Goal: Task Accomplishment & Management: Complete application form

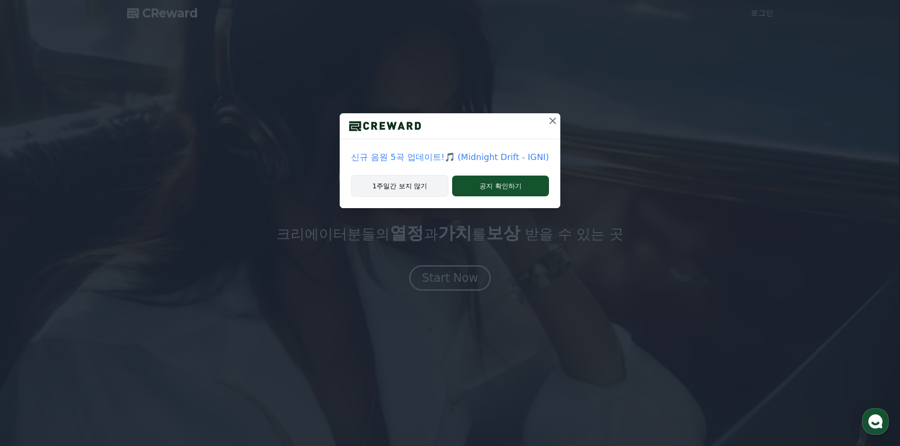
click at [439, 190] on button "1주일간 보지 않기" at bounding box center [399, 186] width 97 height 22
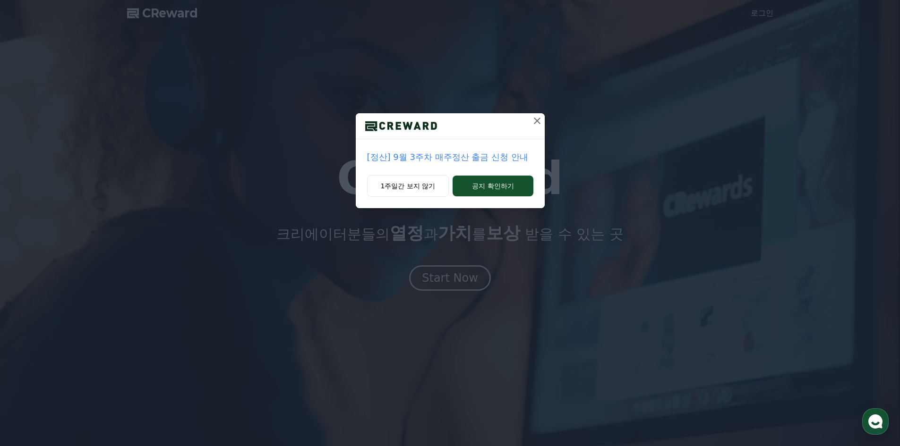
click at [538, 127] on button at bounding box center [536, 120] width 15 height 15
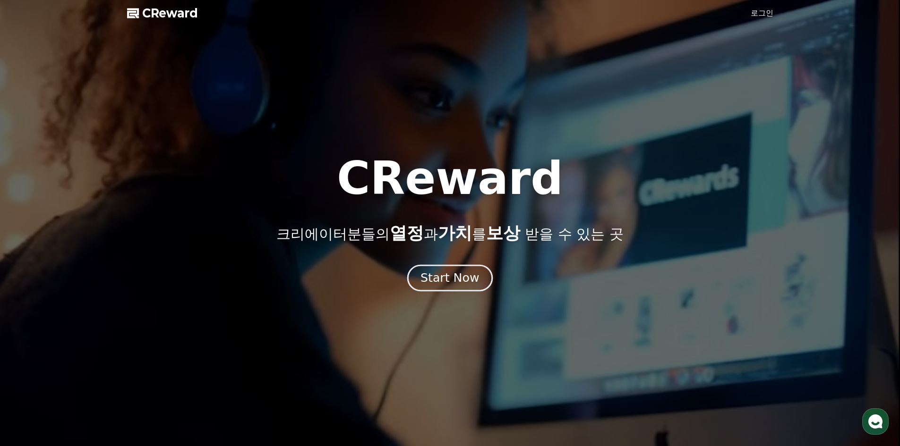
click at [456, 278] on div "Start Now" at bounding box center [449, 278] width 59 height 16
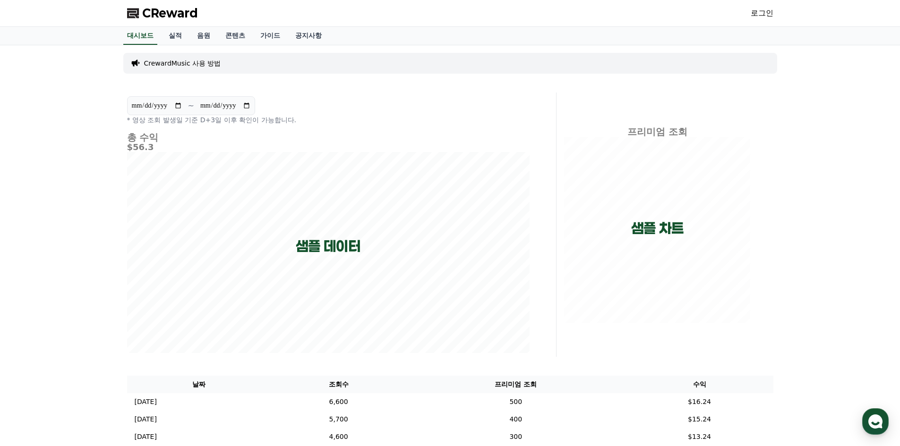
click at [751, 9] on link "로그인" at bounding box center [762, 13] width 23 height 11
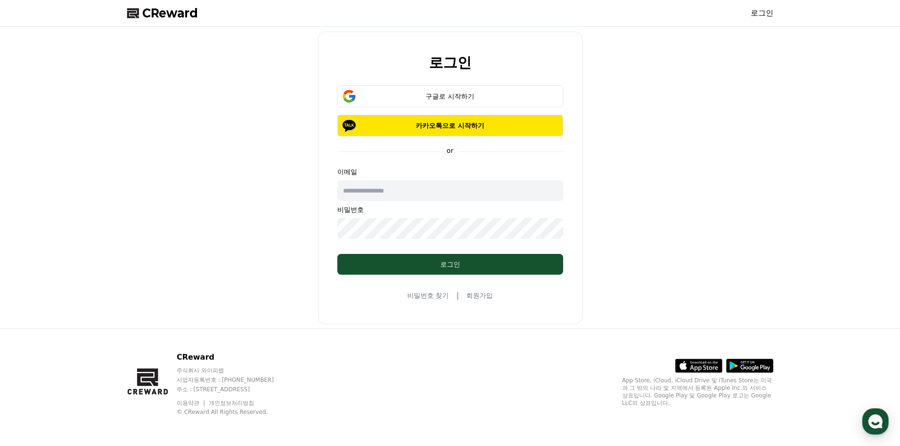
click at [396, 189] on input "text" at bounding box center [450, 190] width 226 height 21
type input "**********"
click at [446, 105] on button "구글로 시작하기" at bounding box center [450, 96] width 226 height 22
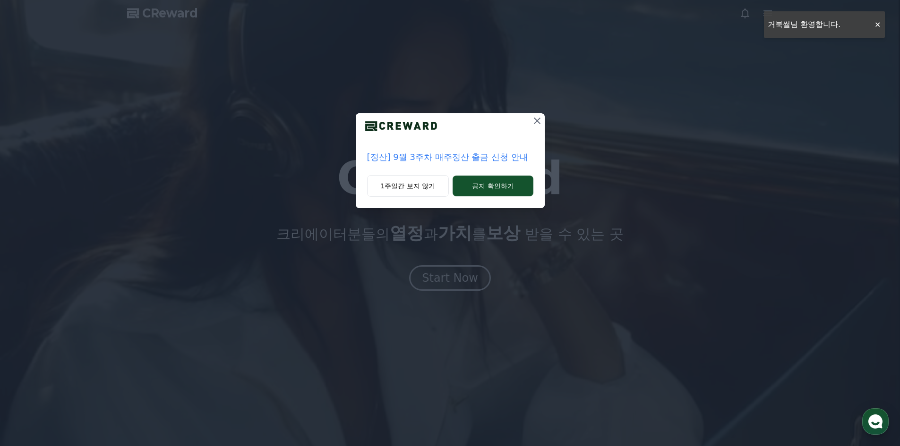
click at [536, 127] on button at bounding box center [536, 120] width 15 height 15
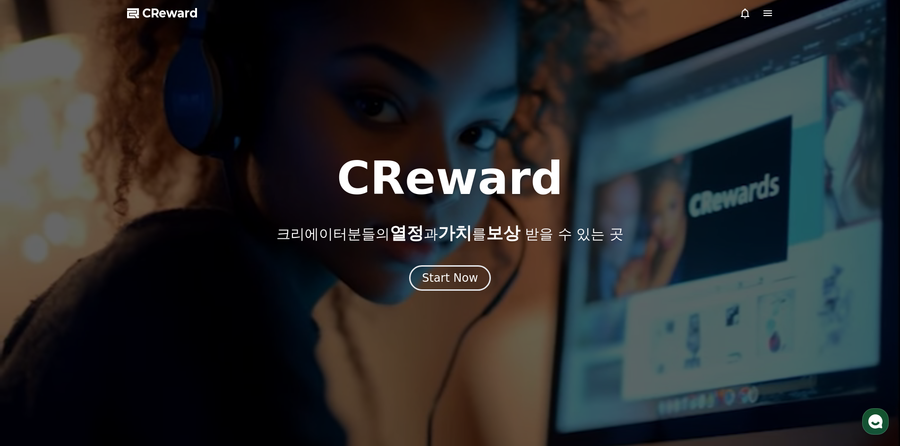
click at [771, 13] on icon at bounding box center [767, 13] width 9 height 6
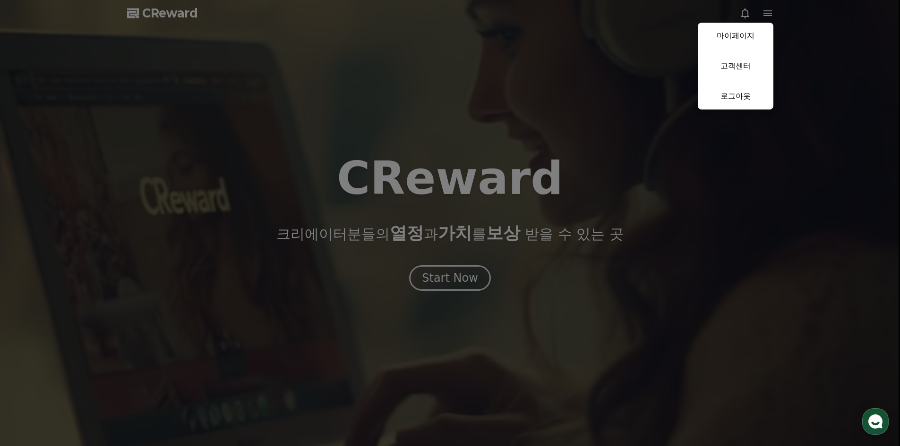
click at [627, 45] on button "close" at bounding box center [450, 223] width 900 height 446
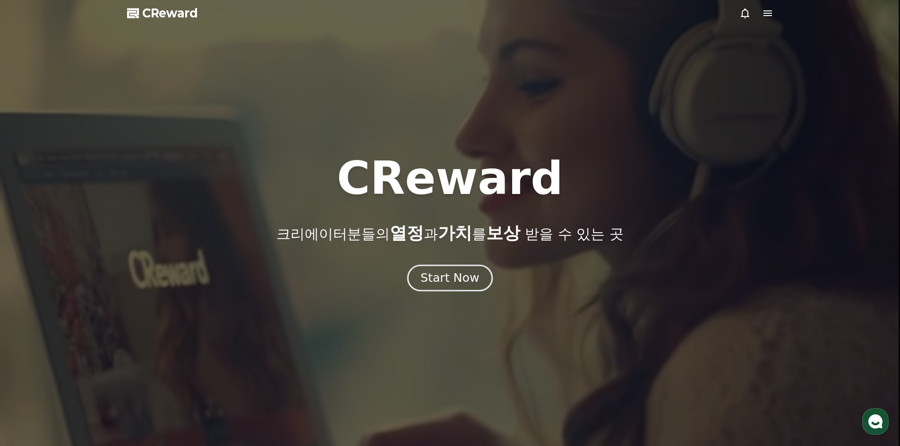
click at [470, 271] on div "Start Now" at bounding box center [449, 278] width 59 height 16
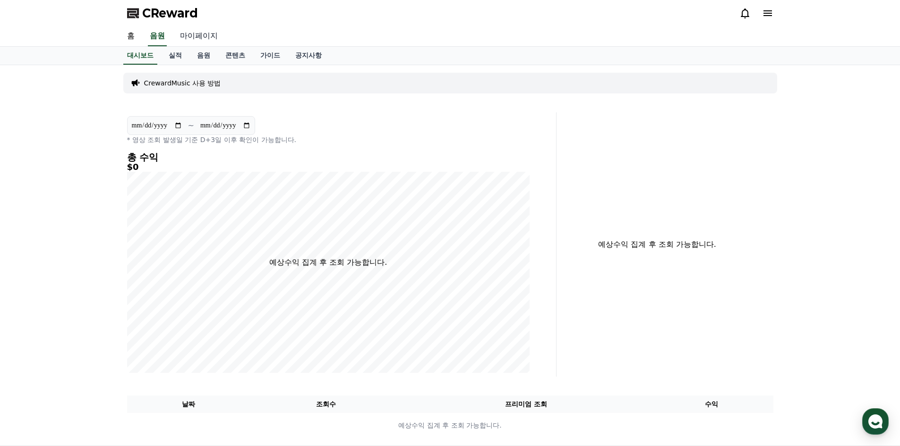
click at [193, 33] on link "마이페이지" at bounding box center [198, 36] width 53 height 20
select select "**********"
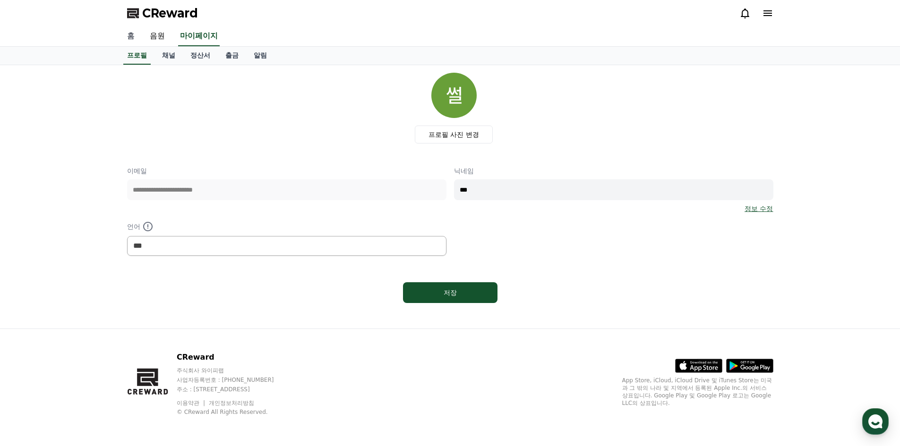
click at [124, 34] on link "홈" at bounding box center [131, 36] width 23 height 20
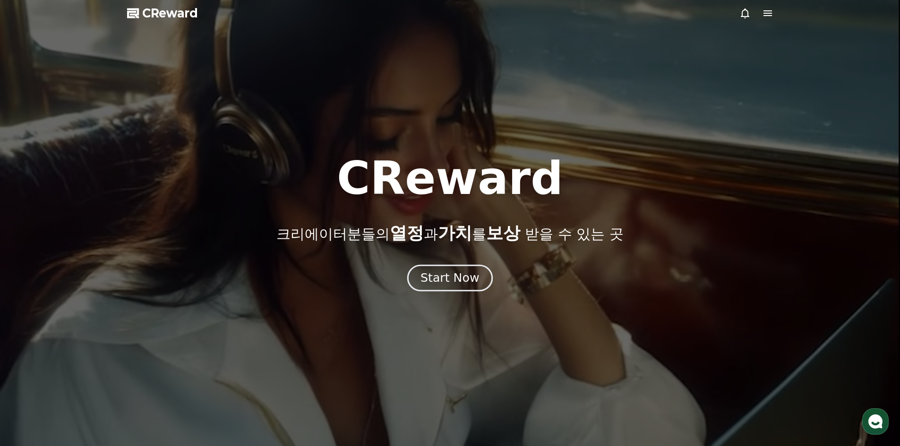
click at [440, 290] on button "Start Now" at bounding box center [449, 278] width 85 height 27
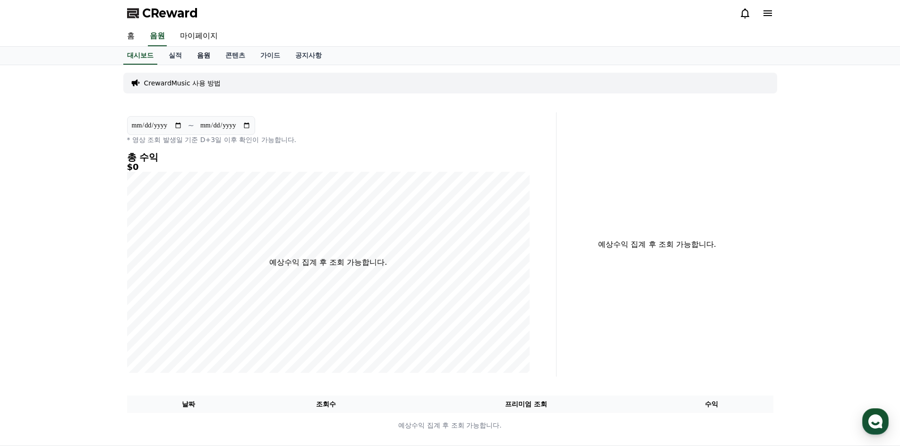
click at [198, 61] on link "음원" at bounding box center [203, 56] width 28 height 18
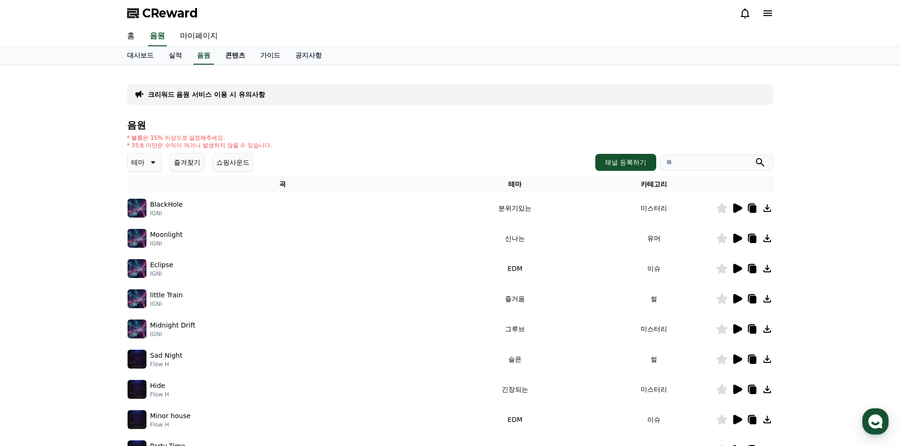
click at [236, 61] on link "콘텐츠" at bounding box center [235, 56] width 35 height 18
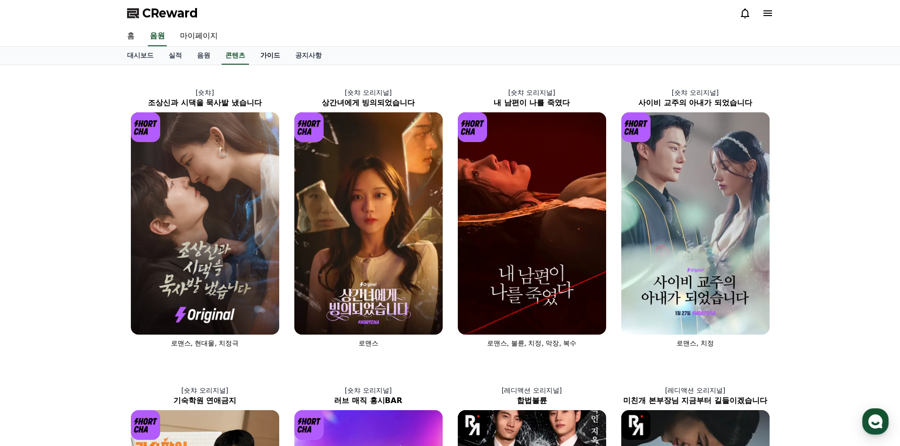
click at [265, 58] on link "가이드" at bounding box center [270, 56] width 35 height 18
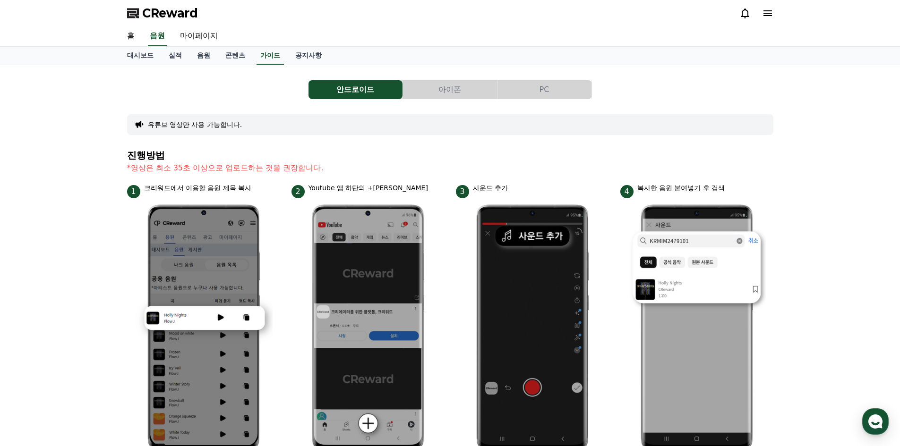
click at [555, 88] on button "PC" at bounding box center [544, 89] width 94 height 19
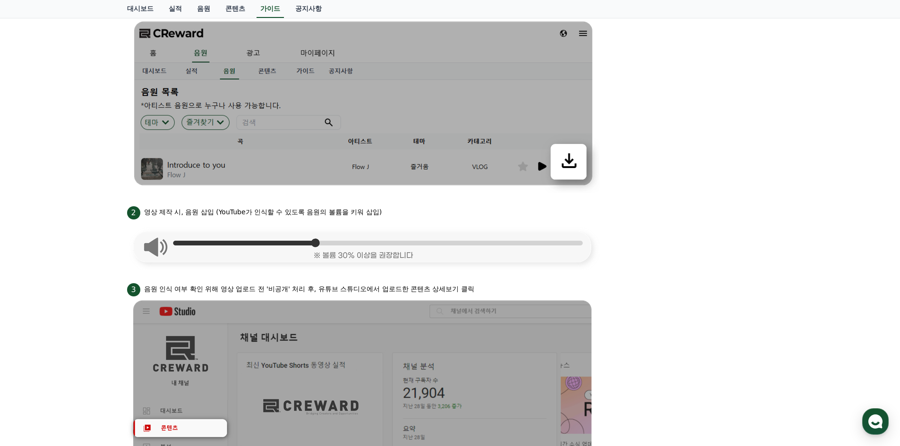
scroll to position [0, 0]
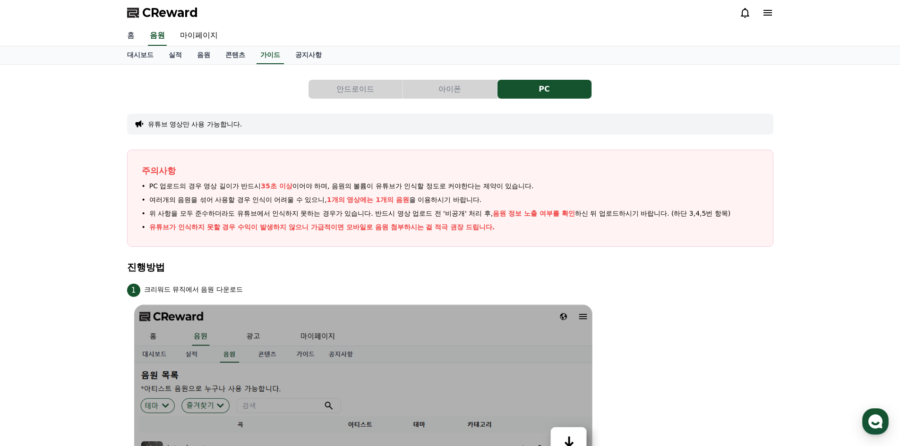
click at [138, 36] on link "홈" at bounding box center [131, 36] width 23 height 20
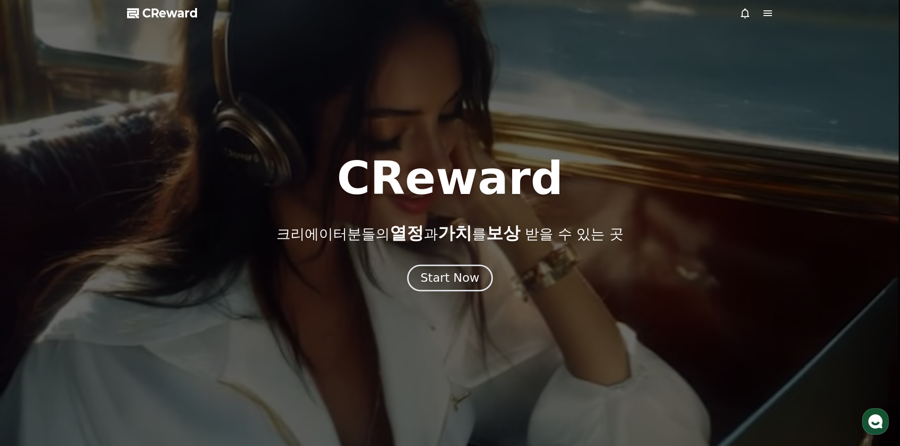
click at [460, 281] on div "Start Now" at bounding box center [449, 278] width 59 height 16
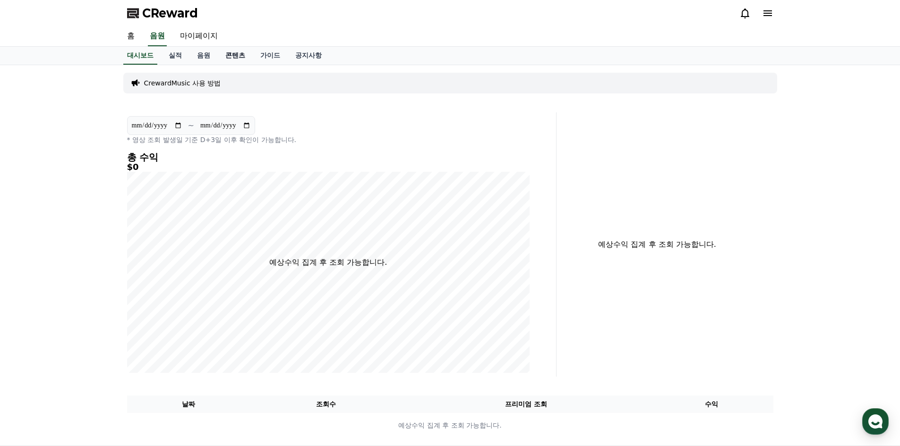
click at [229, 57] on link "콘텐츠" at bounding box center [235, 56] width 35 height 18
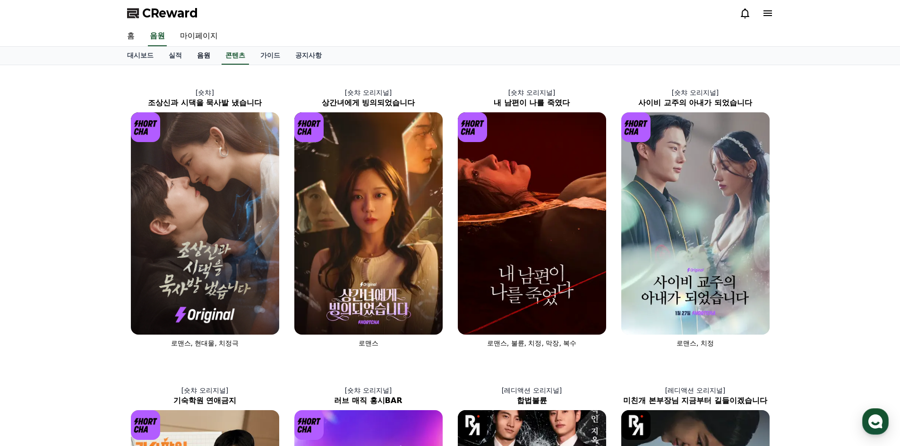
click at [204, 57] on link "음원" at bounding box center [203, 56] width 28 height 18
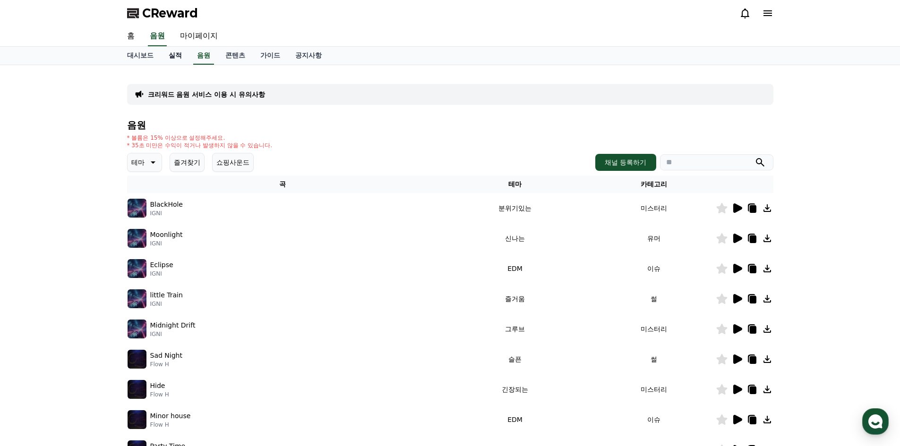
click at [179, 52] on link "실적" at bounding box center [175, 56] width 28 height 18
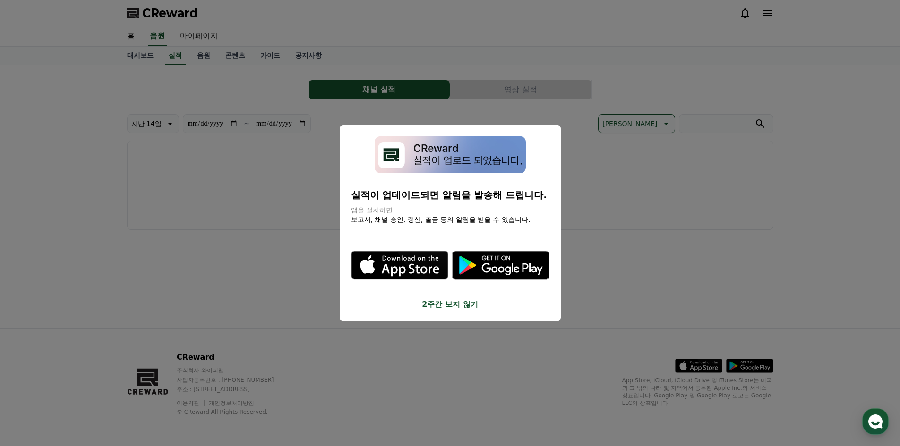
click at [331, 74] on button "close modal" at bounding box center [450, 223] width 900 height 446
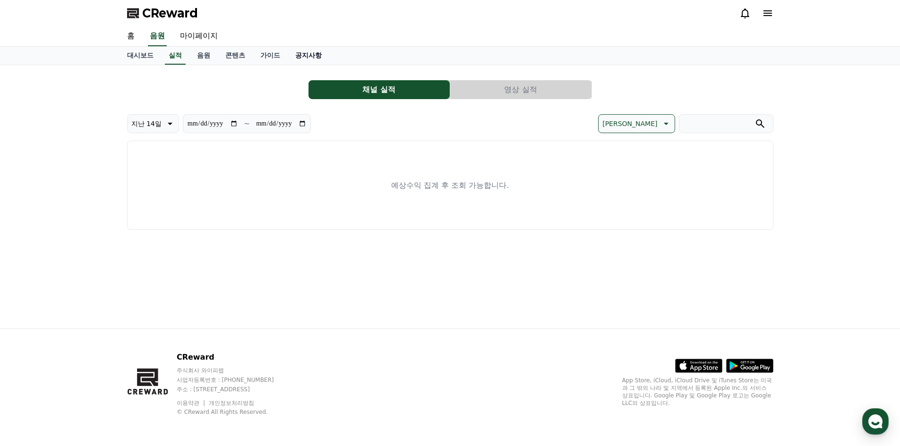
click at [305, 60] on link "공지사항" at bounding box center [309, 56] width 42 height 18
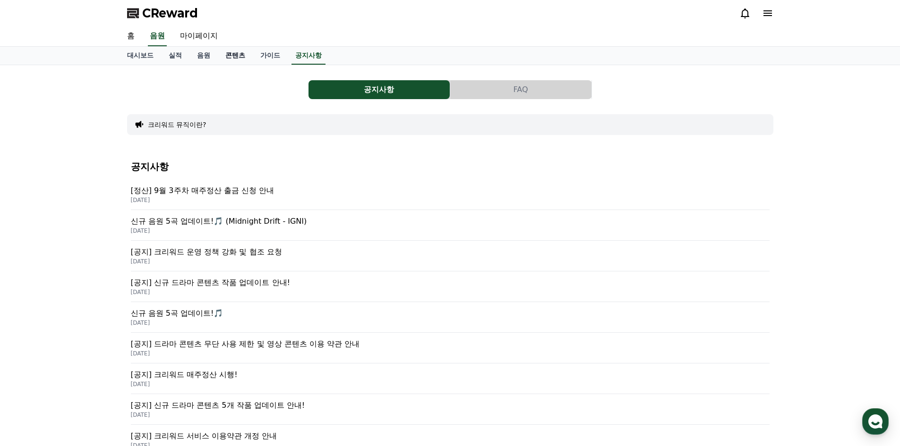
click at [237, 58] on link "콘텐츠" at bounding box center [235, 56] width 35 height 18
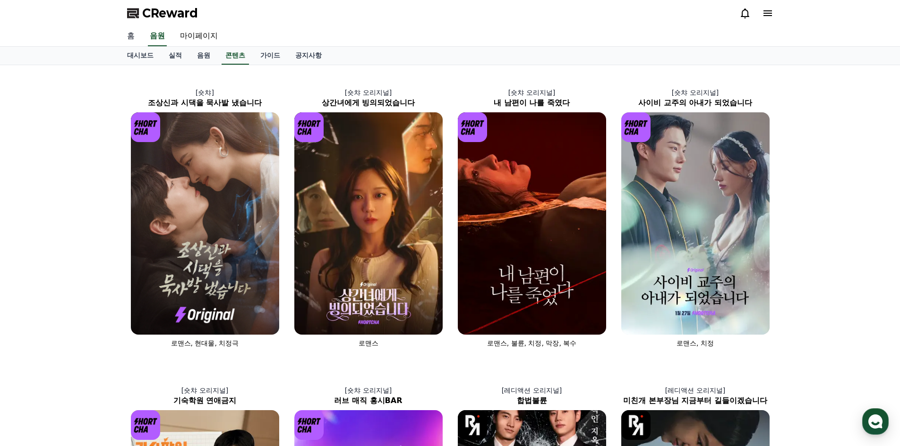
click at [131, 36] on link "홈" at bounding box center [131, 36] width 23 height 20
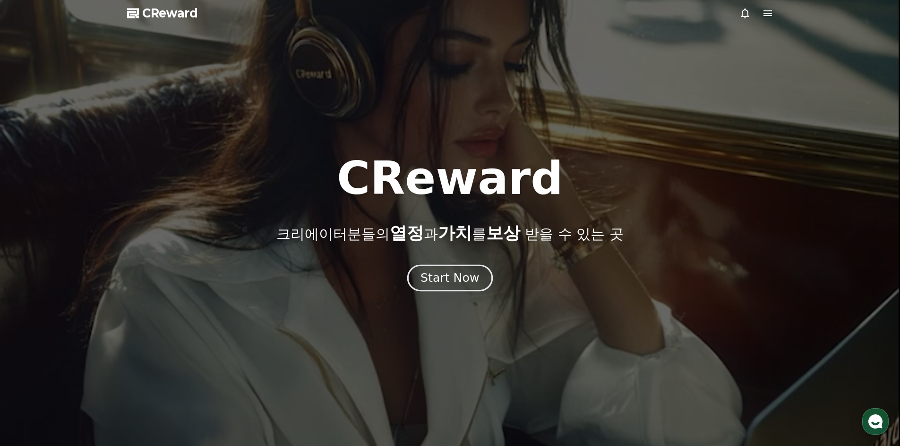
click at [463, 286] on div "Start Now" at bounding box center [449, 278] width 59 height 16
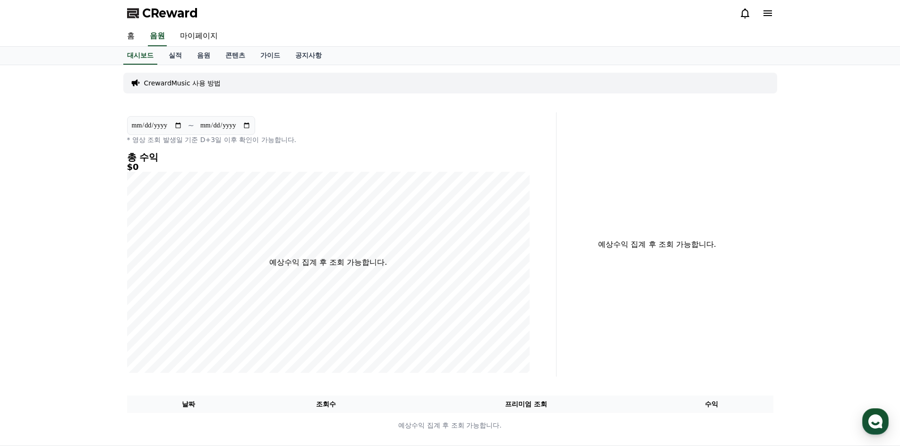
scroll to position [117, 0]
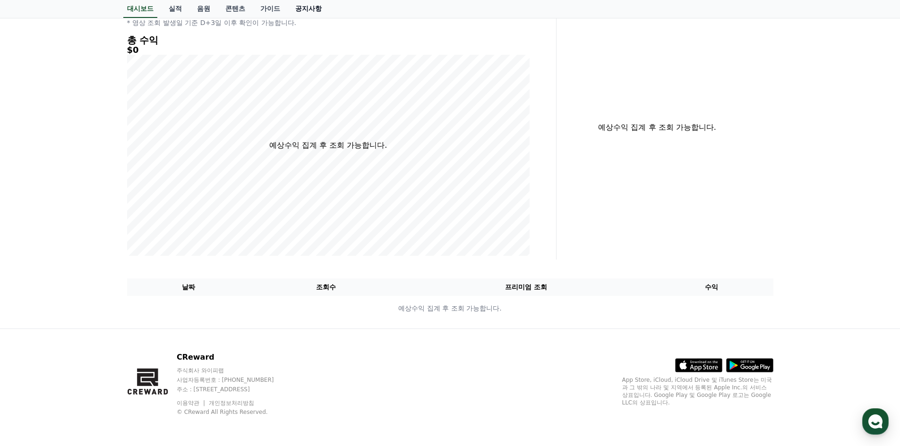
click at [308, 7] on link "공지사항" at bounding box center [309, 9] width 42 height 18
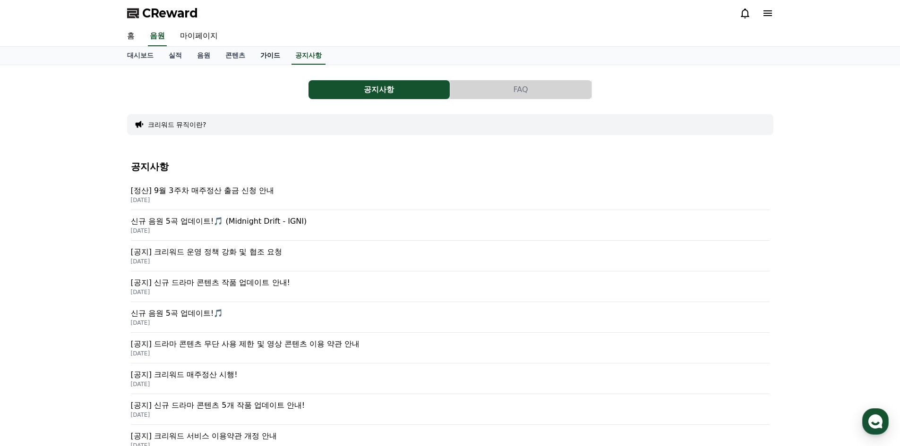
click at [261, 51] on link "가이드" at bounding box center [270, 56] width 35 height 18
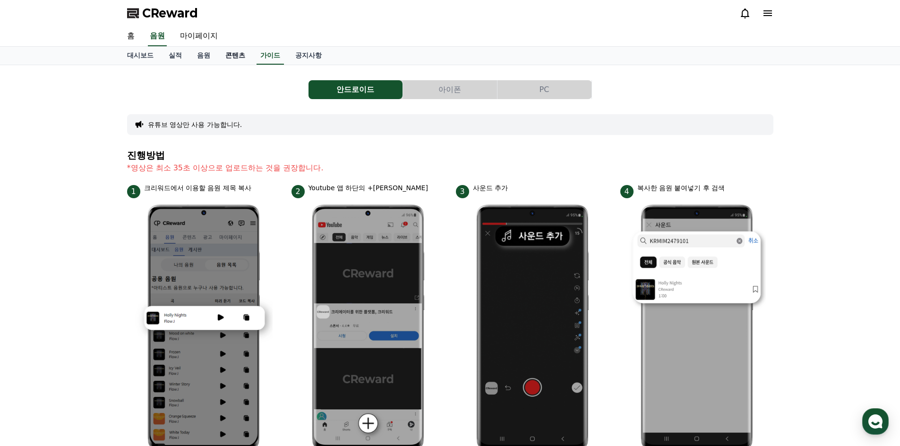
click at [242, 58] on link "콘텐츠" at bounding box center [235, 56] width 35 height 18
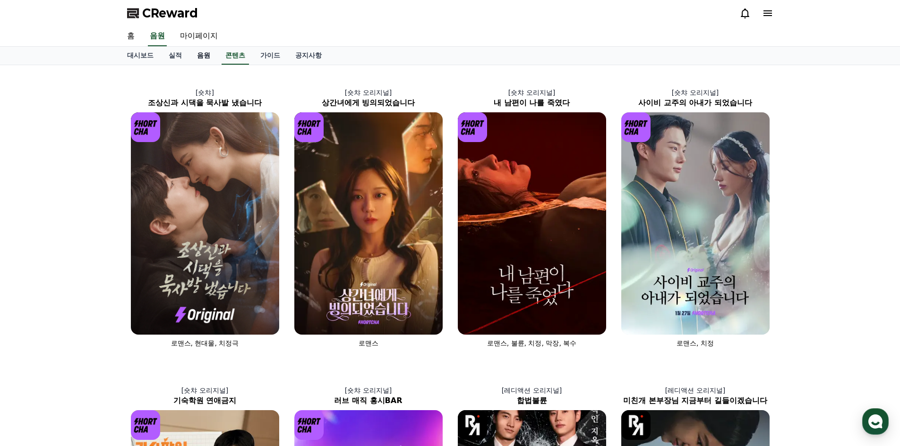
click at [203, 52] on link "음원" at bounding box center [203, 56] width 28 height 18
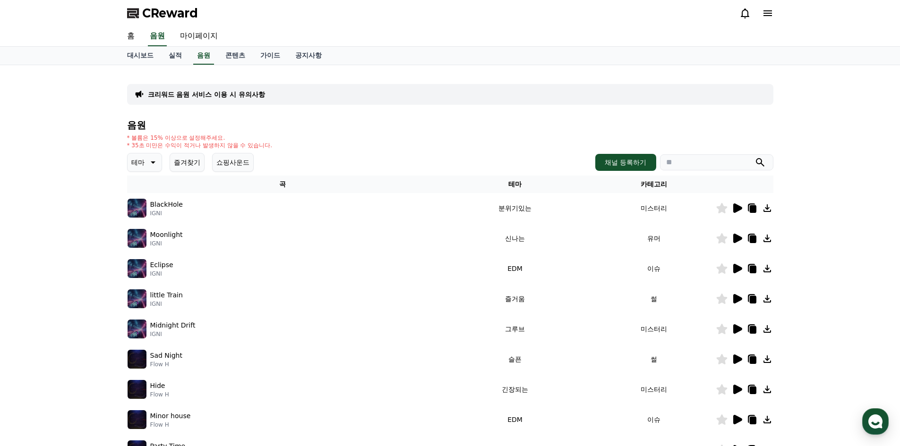
click at [751, 207] on icon at bounding box center [752, 209] width 7 height 8
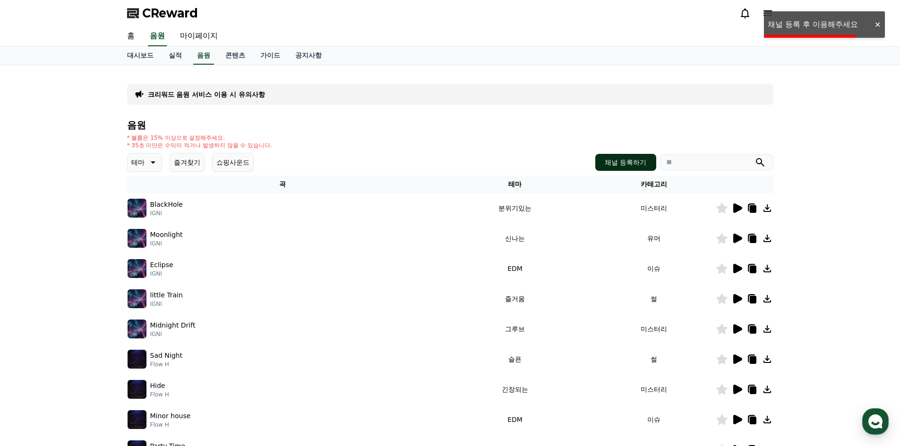
click at [642, 157] on button "채널 등록하기" at bounding box center [625, 162] width 60 height 17
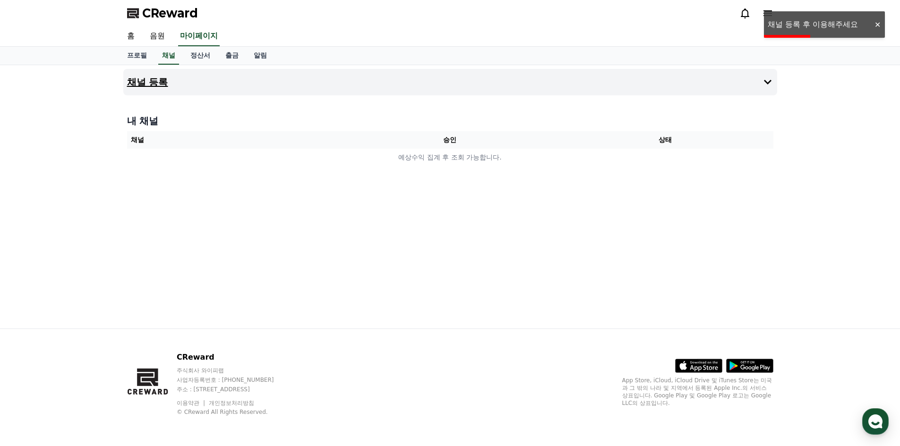
click at [674, 82] on button "채널 등록" at bounding box center [450, 82] width 654 height 26
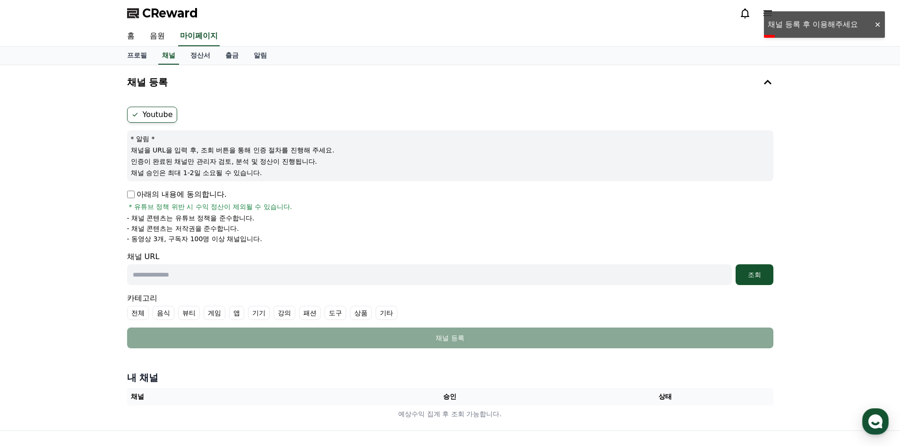
click at [137, 194] on p "아래의 내용에 동의합니다." at bounding box center [177, 194] width 100 height 11
click at [129, 200] on p "아래의 내용에 동의합니다." at bounding box center [177, 194] width 100 height 11
click at [134, 188] on form "Youtube * 알림 * 채널을 URL을 입력 후, 조회 버튼을 통해 인증 절차를 진행해 주세요. 인증이 완료된 채널만 관리자 검토, 분석 …" at bounding box center [450, 228] width 646 height 242
click at [177, 267] on input "text" at bounding box center [429, 275] width 605 height 21
click at [253, 278] on input "text" at bounding box center [429, 275] width 605 height 21
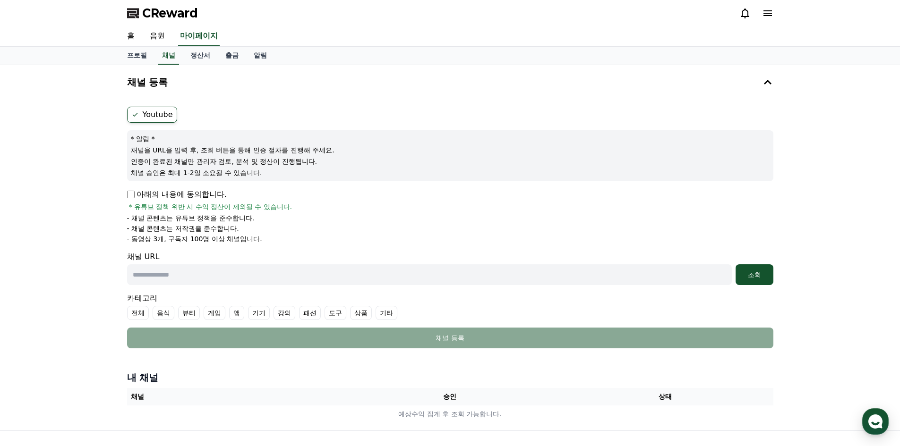
paste input "**********"
type input "**********"
click at [388, 316] on label "기타" at bounding box center [387, 313] width 22 height 14
click at [395, 315] on label "기타" at bounding box center [392, 313] width 33 height 14
click at [134, 311] on label "전체" at bounding box center [138, 313] width 22 height 14
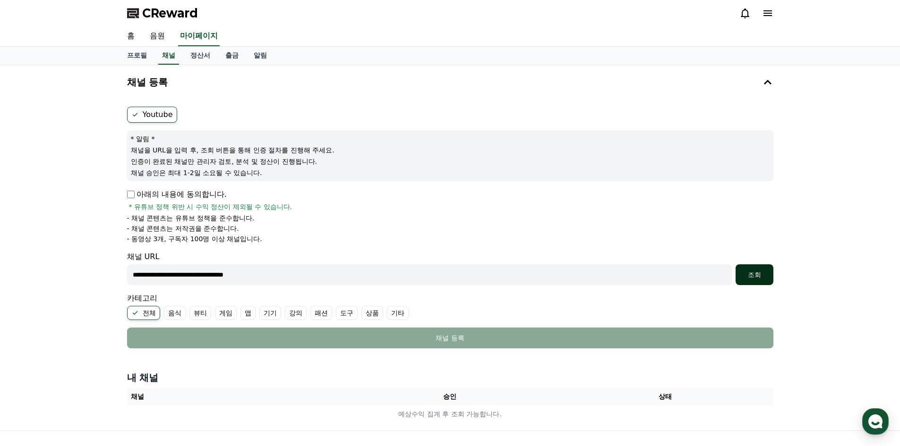
click at [750, 279] on div "조회" at bounding box center [754, 274] width 30 height 9
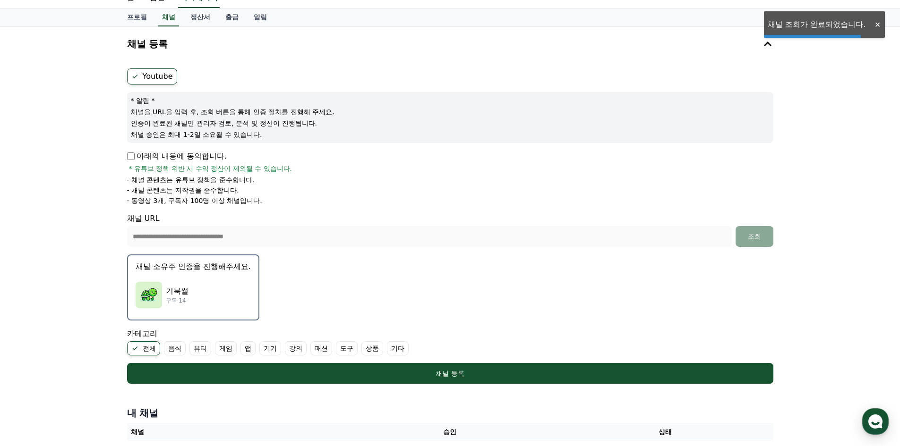
scroll to position [176, 0]
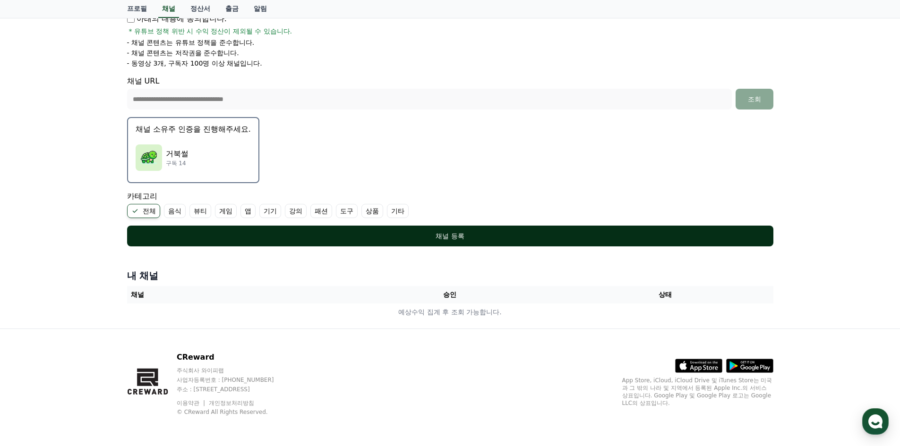
click at [443, 236] on div "채널 등록" at bounding box center [450, 235] width 608 height 9
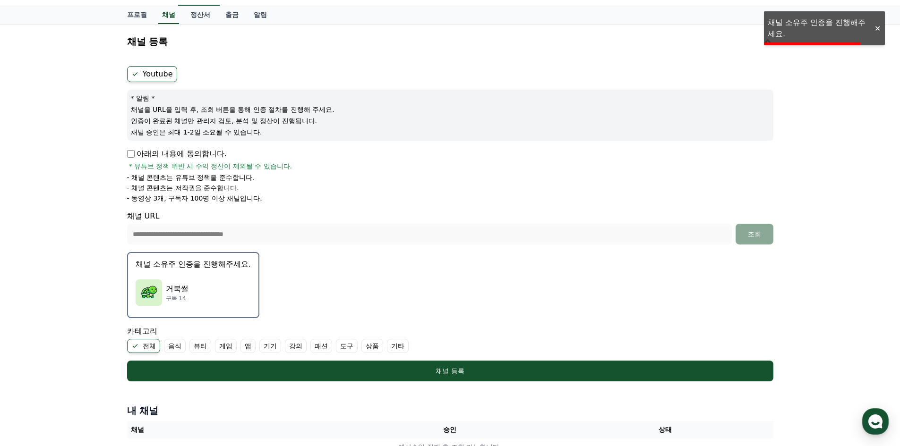
scroll to position [34, 0]
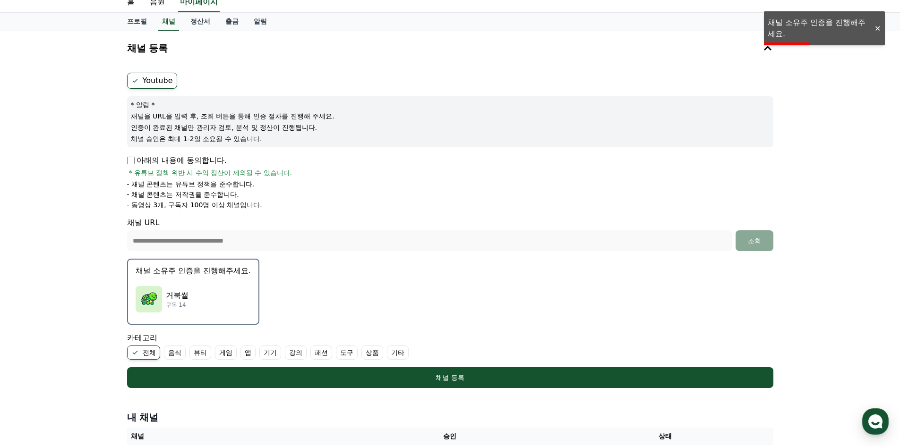
click at [183, 288] on div "거북썰 구독 14" at bounding box center [193, 300] width 115 height 38
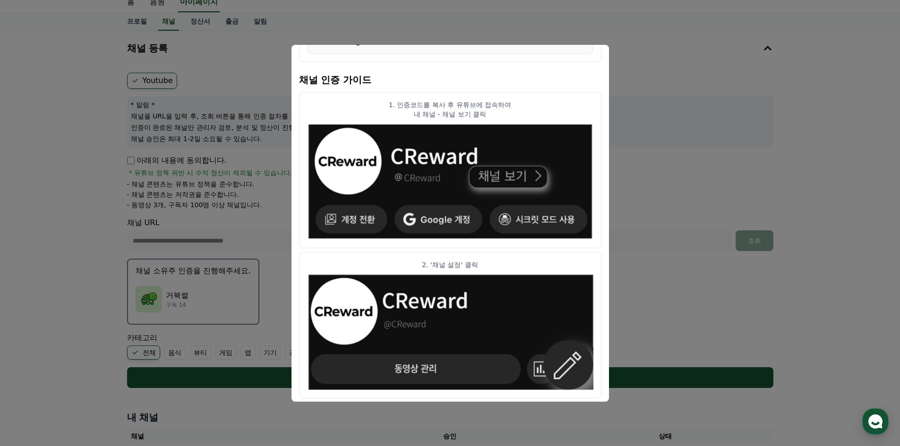
scroll to position [0, 0]
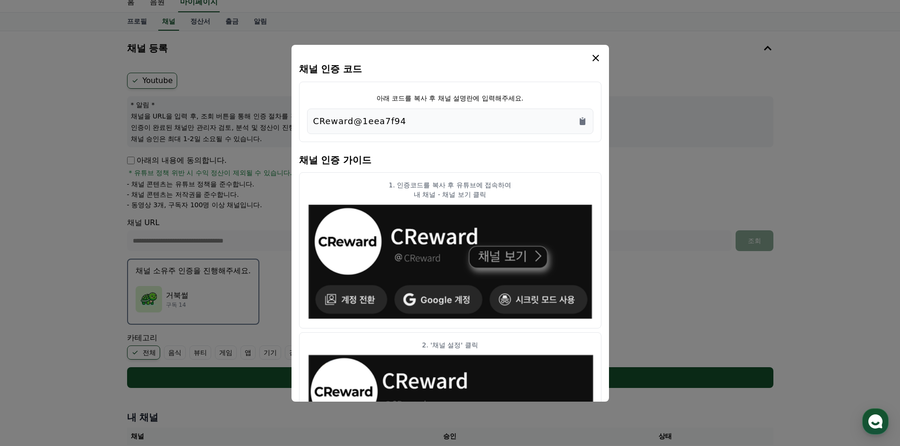
click at [577, 121] on div "CReward@1eea7f94" at bounding box center [450, 121] width 274 height 13
click at [586, 119] on icon "Copy to clipboard" at bounding box center [582, 121] width 9 height 9
click at [596, 61] on icon "modal" at bounding box center [595, 57] width 11 height 11
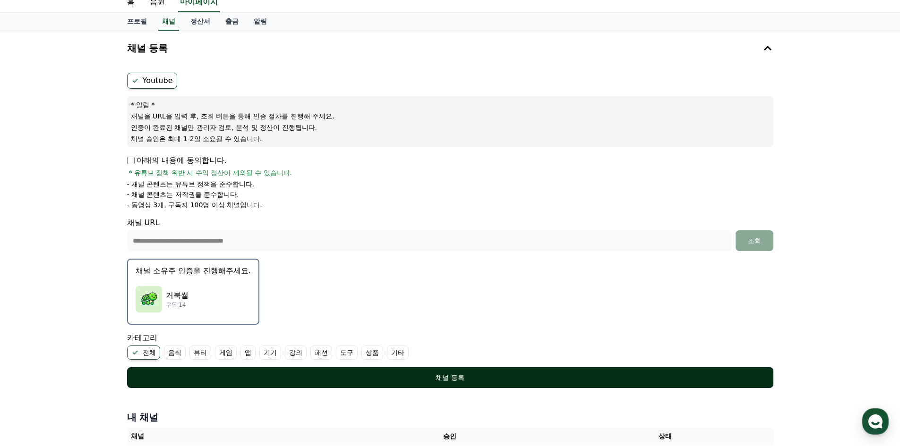
click at [441, 376] on div "채널 등록" at bounding box center [450, 377] width 608 height 9
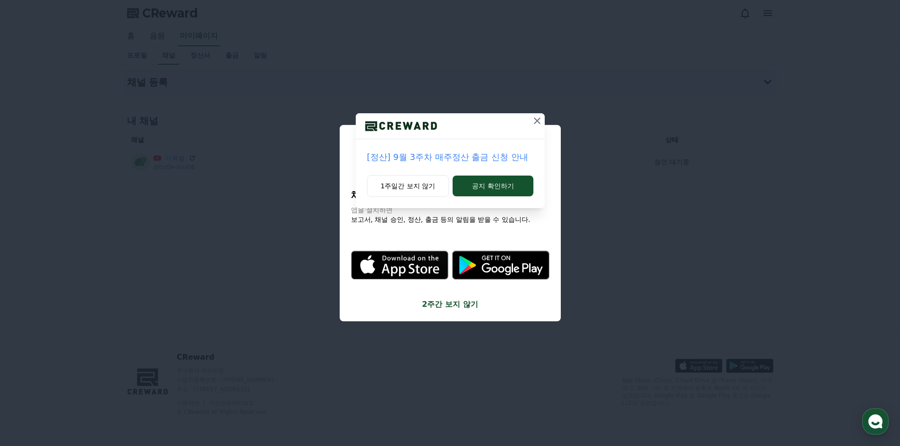
click at [538, 120] on icon at bounding box center [537, 121] width 7 height 7
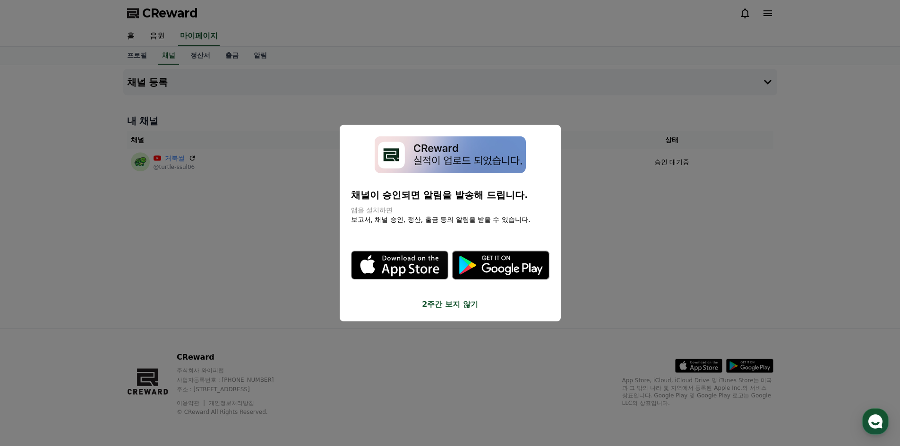
click at [441, 298] on icon "modal" at bounding box center [399, 265] width 97 height 97
click at [510, 34] on button "close modal" at bounding box center [450, 223] width 900 height 446
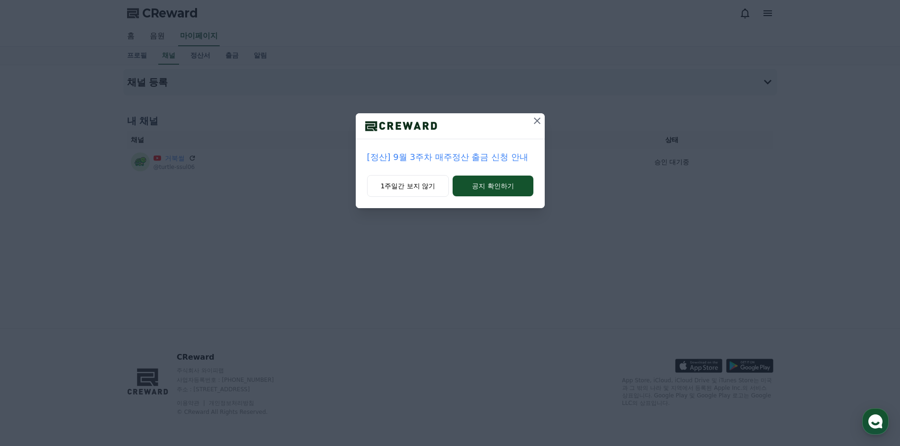
click at [535, 117] on icon at bounding box center [536, 120] width 11 height 11
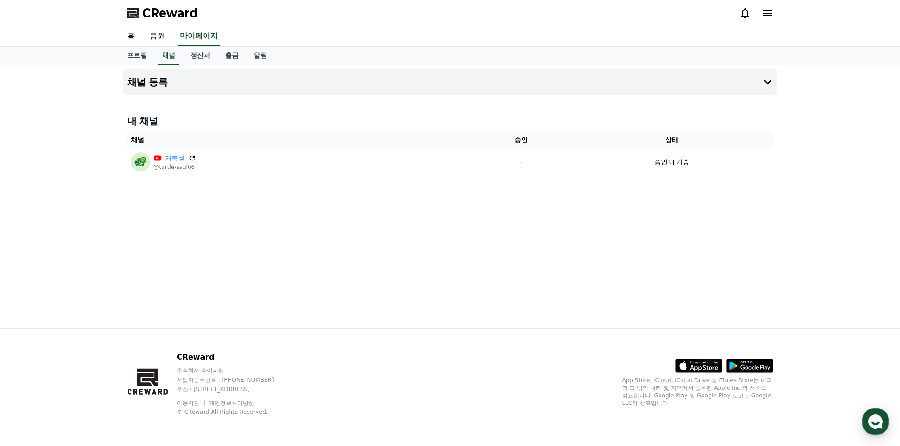
click at [166, 36] on link "음원" at bounding box center [157, 36] width 30 height 20
